Goal: Transaction & Acquisition: Purchase product/service

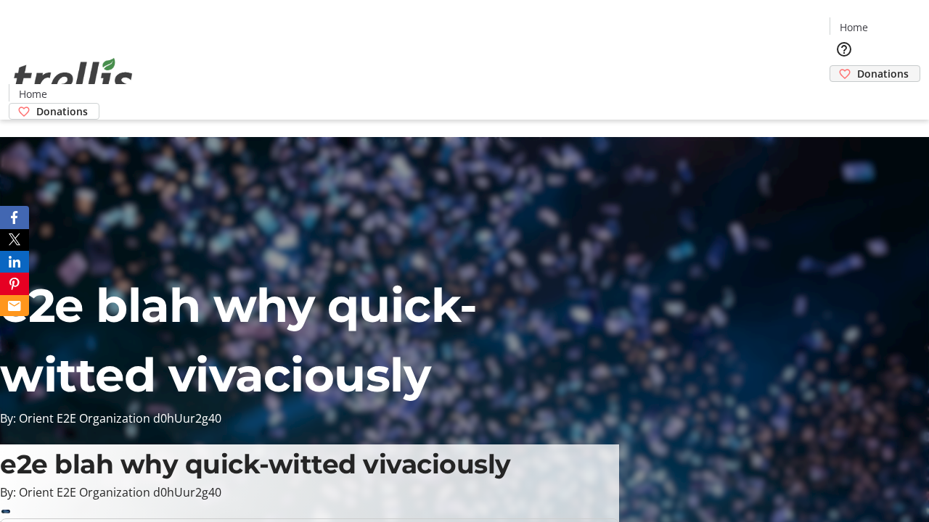
click at [857, 66] on span "Donations" at bounding box center [883, 73] width 52 height 15
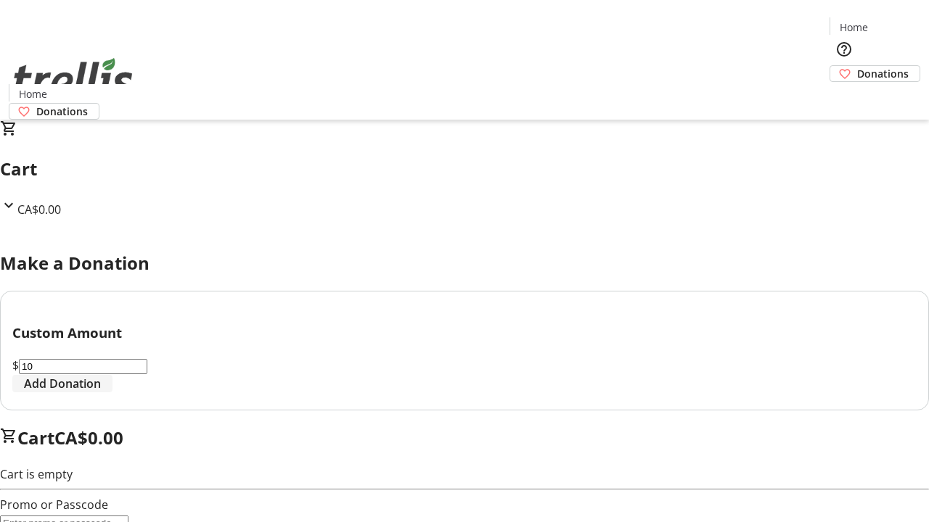
click at [101, 393] on span "Add Donation" at bounding box center [62, 383] width 77 height 17
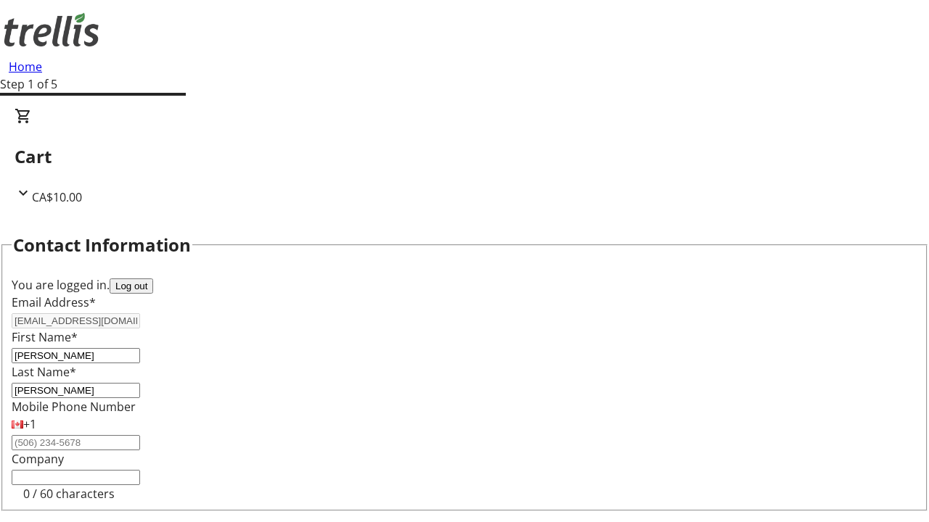
select select "CA"
type input "[STREET_ADDRESS][PERSON_NAME]"
type input "Kelowna"
select select "BC"
type input "Kelowna"
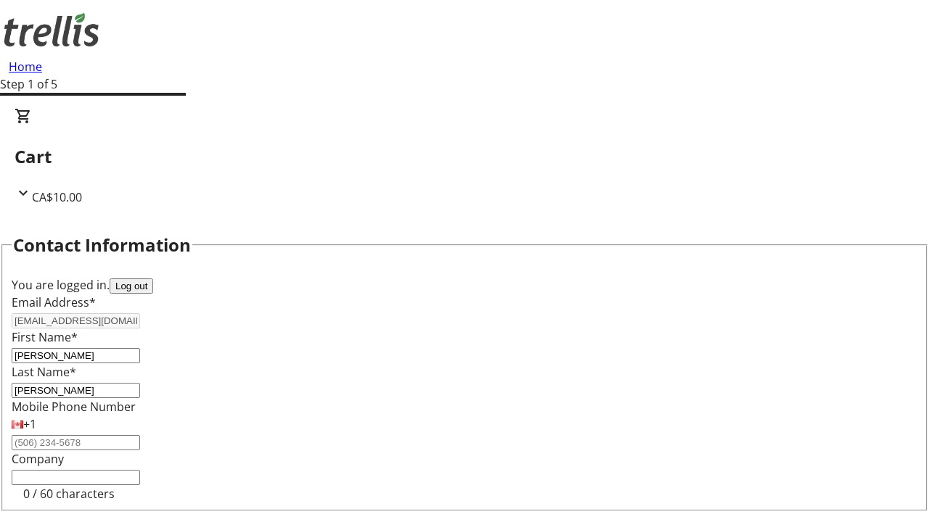
type input "V1Y 0C2"
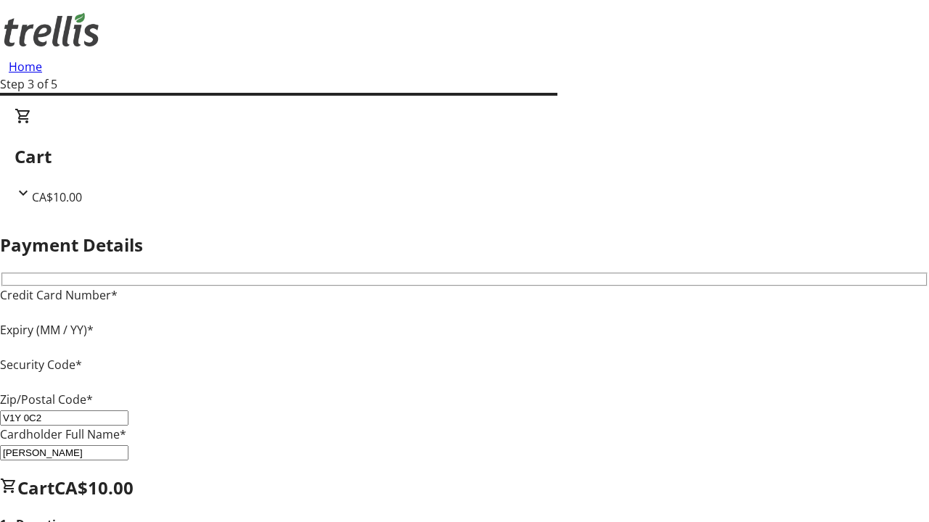
type input "V1Y 0C2"
